Goal: Task Accomplishment & Management: Use online tool/utility

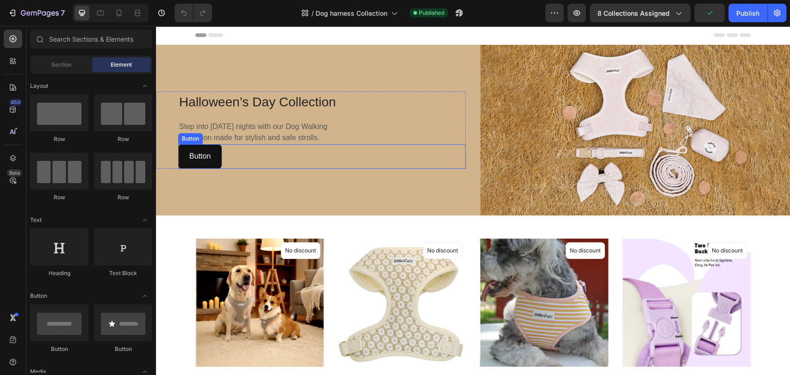
click at [212, 156] on button "Button" at bounding box center [200, 156] width 44 height 25
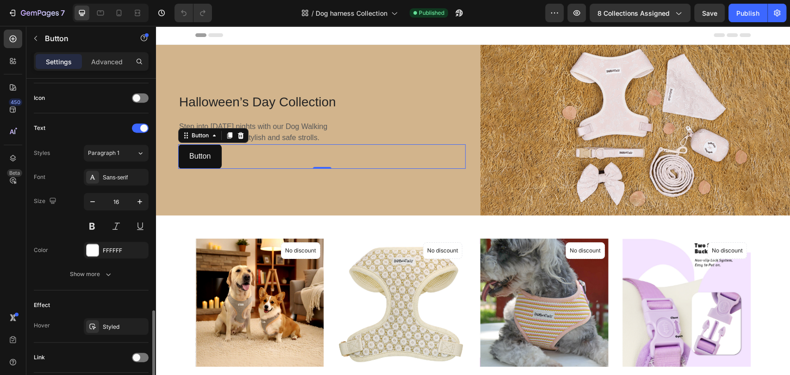
scroll to position [340, 0]
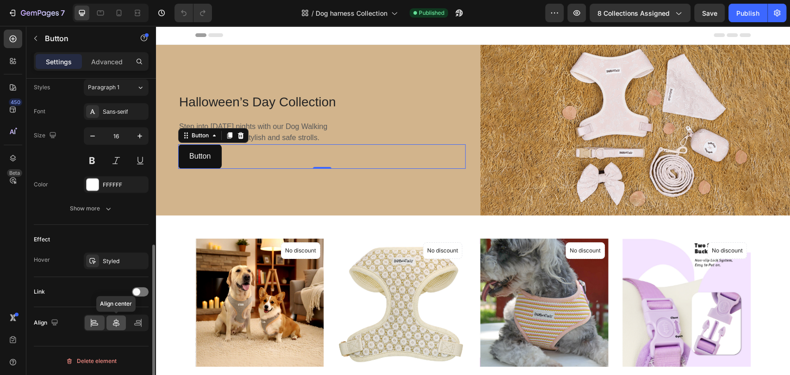
click at [118, 319] on icon at bounding box center [116, 323] width 6 height 8
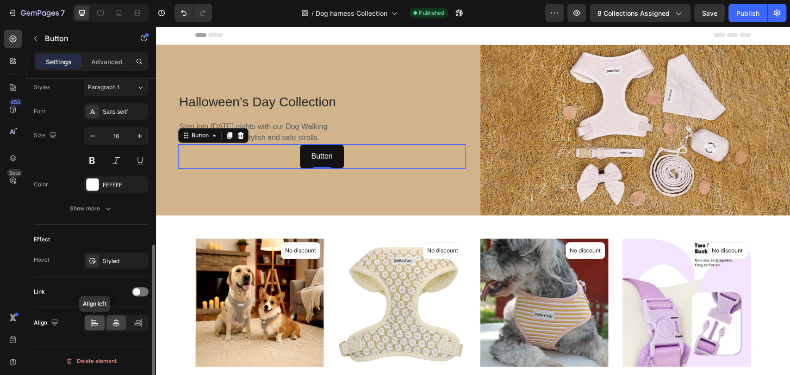
click at [94, 324] on icon at bounding box center [95, 325] width 6 height 2
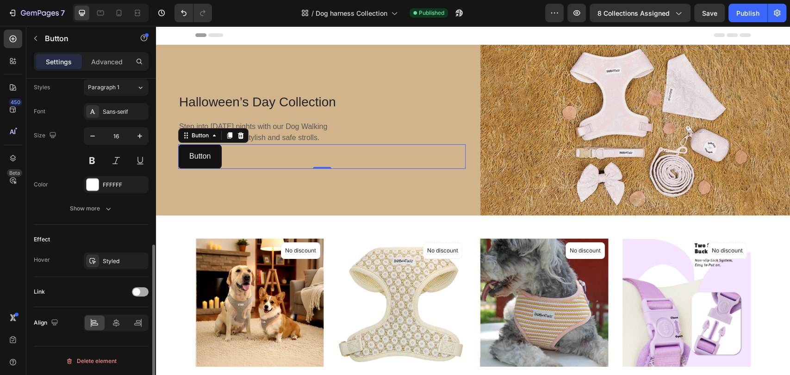
click at [136, 289] on span at bounding box center [136, 291] width 7 height 7
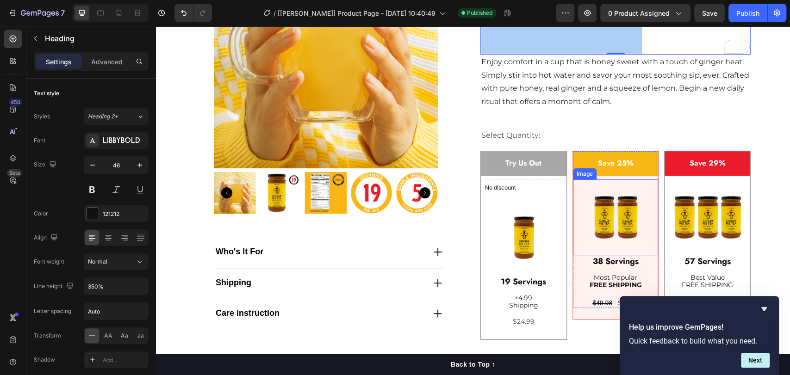
scroll to position [137, 0]
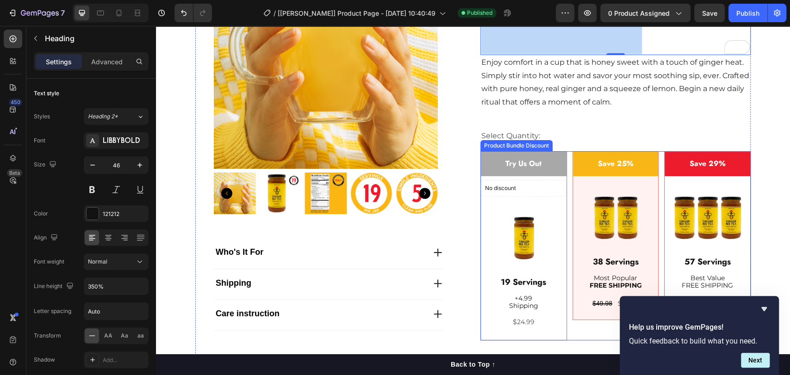
click at [567, 153] on div "Try Us Out Text Block No discount Not be displayed when published Product Badge…" at bounding box center [615, 246] width 270 height 190
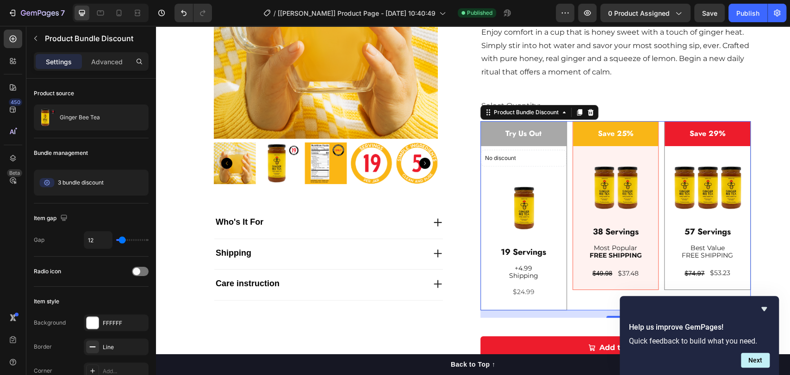
scroll to position [206, 0]
